Goal: Navigation & Orientation: Find specific page/section

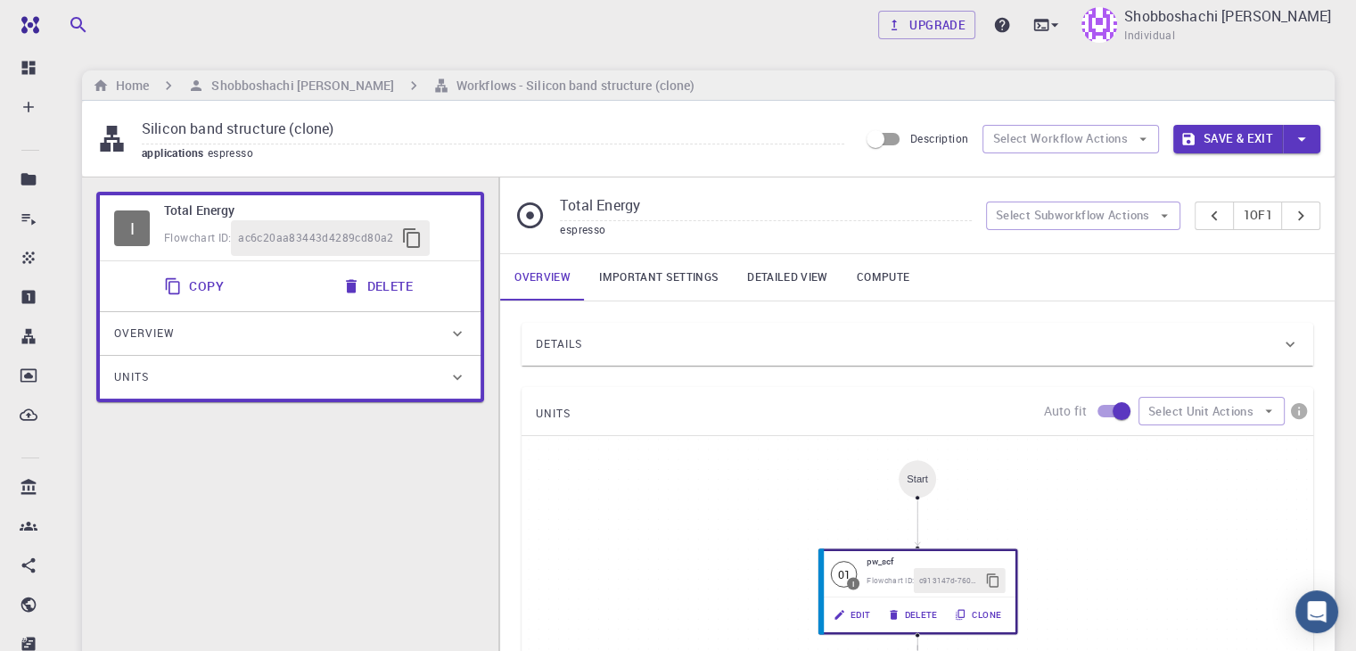
click at [376, 464] on div "I Total Energy Flowchart ID: ac6c20aa83443d4289cd80a2 Copy Delete Overview Prop…" at bounding box center [290, 598] width 416 height 843
click at [221, 425] on div "I Total Energy Flowchart ID: ac6c20aa83443d4289cd80a2 Copy Delete Overview Prop…" at bounding box center [290, 598] width 416 height 843
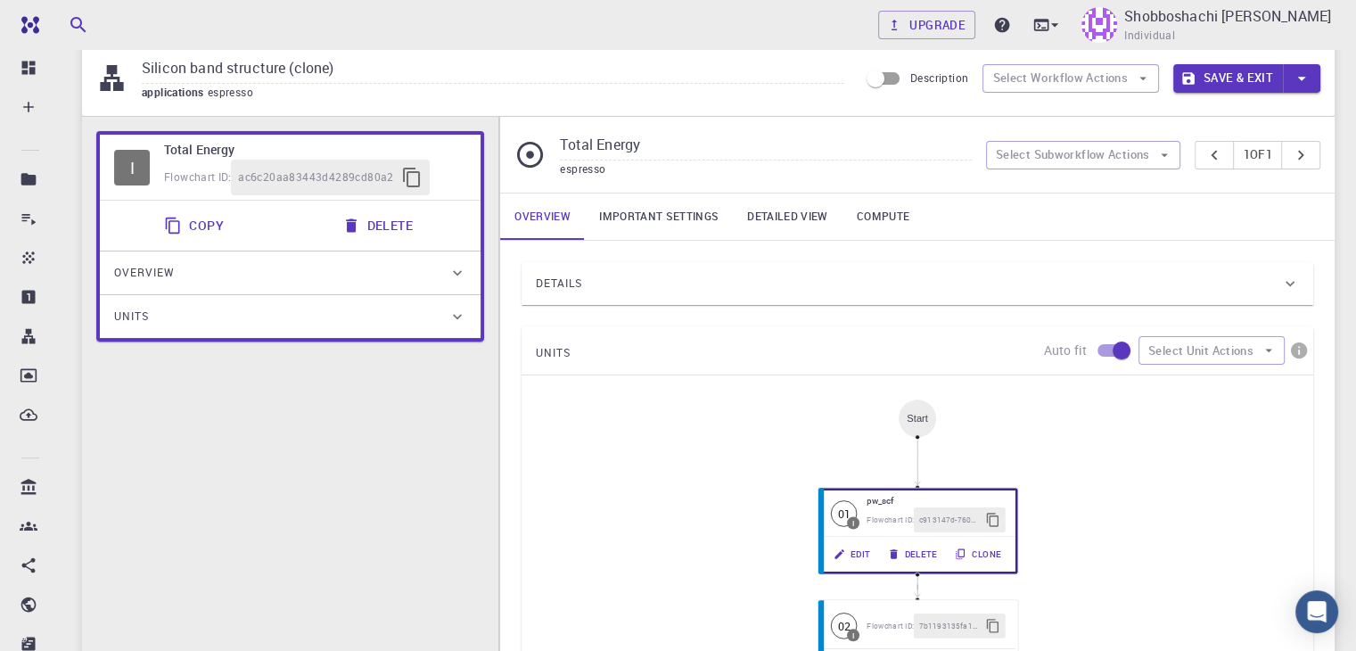
scroll to position [357, 0]
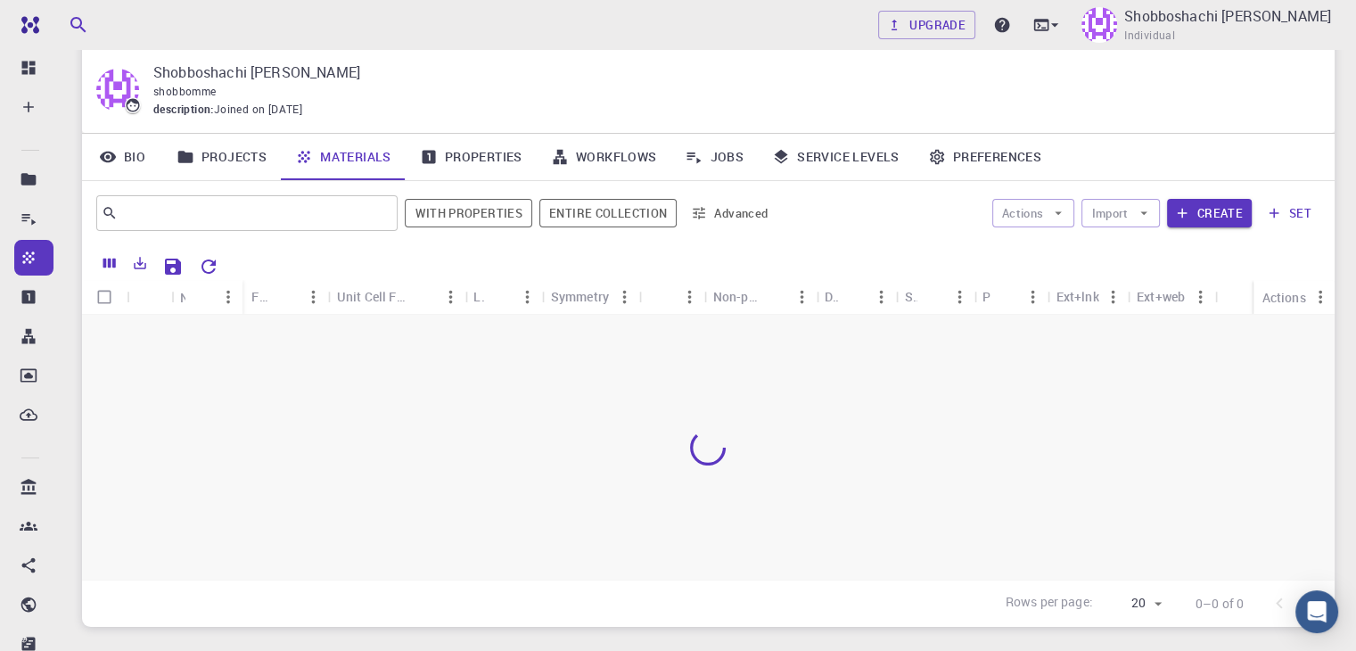
scroll to position [168, 0]
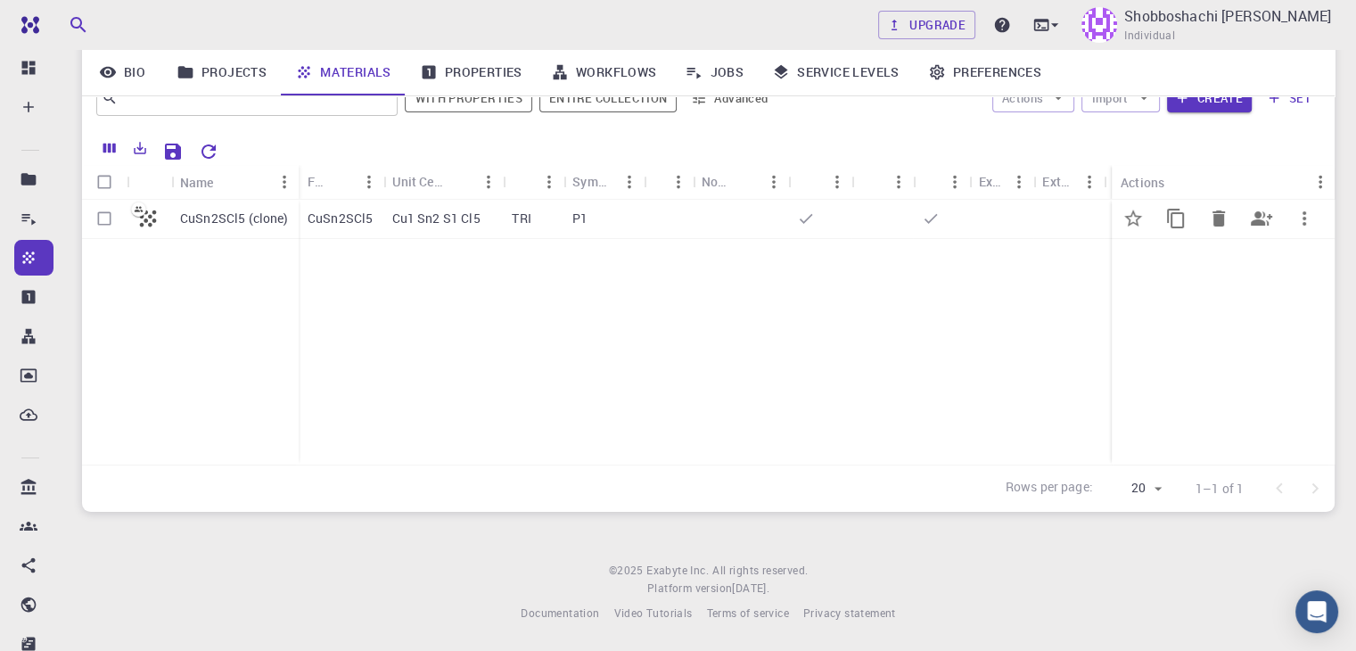
click at [232, 228] on div "CuSn2SCl5 (clone)" at bounding box center [234, 219] width 127 height 39
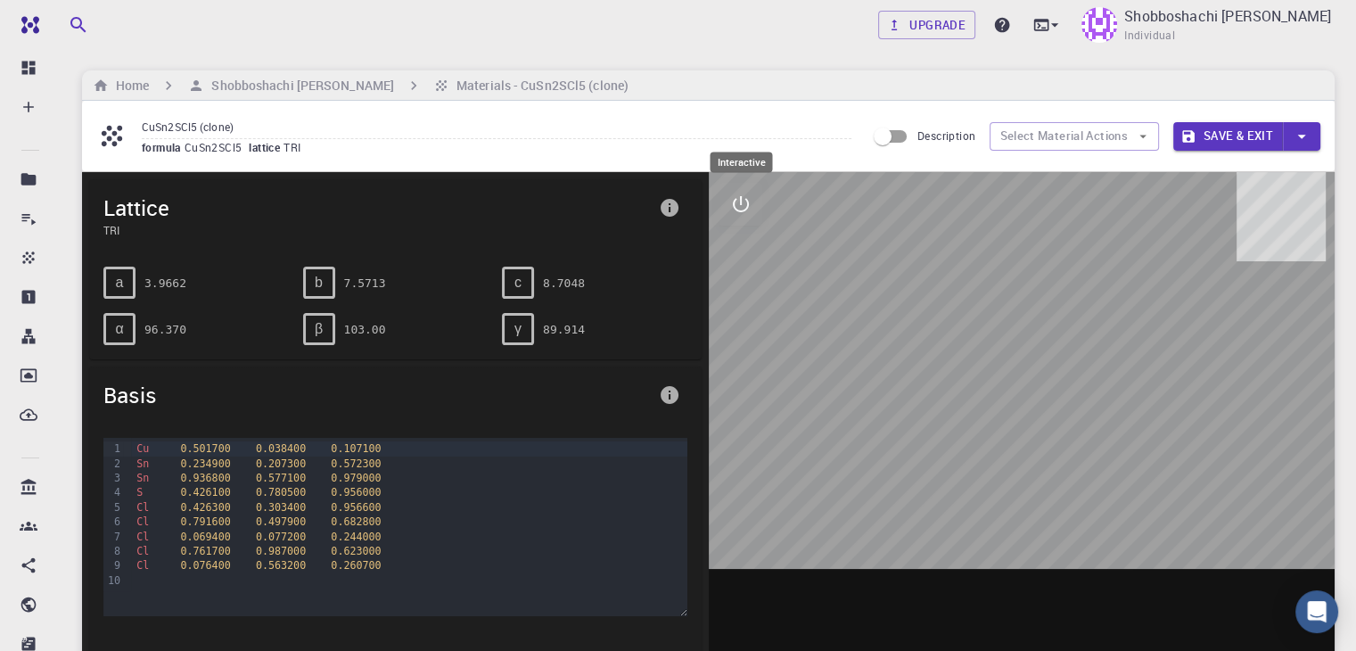
click at [745, 208] on icon "interactive" at bounding box center [741, 204] width 16 height 16
drag, startPoint x: 745, startPoint y: 208, endPoint x: 754, endPoint y: 209, distance: 9.0
click at [745, 208] on icon "interactive" at bounding box center [740, 203] width 21 height 21
drag, startPoint x: 859, startPoint y: 309, endPoint x: 872, endPoint y: 311, distance: 12.6
click at [861, 309] on div at bounding box center [1022, 449] width 627 height 554
